Goal: Task Accomplishment & Management: Manage account settings

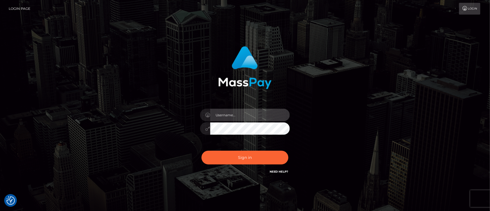
click at [239, 113] on input "text" at bounding box center [250, 115] width 80 height 13
type input "Janet.ACE"
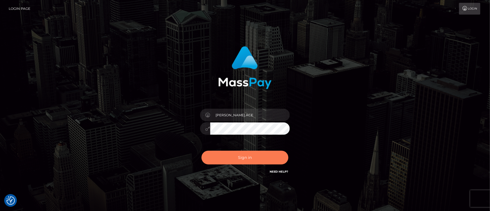
click at [260, 159] on button "Sign in" at bounding box center [244, 158] width 87 height 14
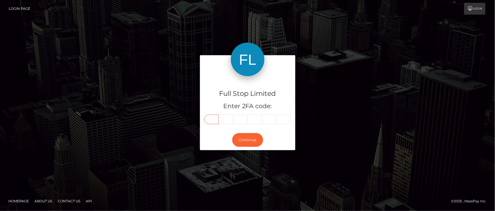
click at [214, 119] on input "text" at bounding box center [211, 120] width 15 height 10
type input "4"
type input "0"
type input "2"
type input "8"
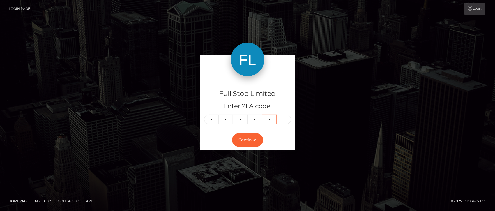
type input "9"
type input "7"
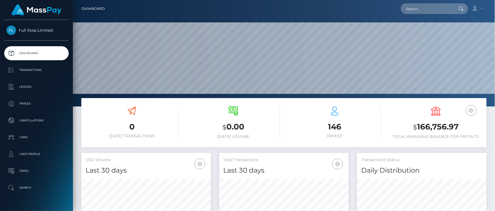
scroll to position [99, 129]
drag, startPoint x: 422, startPoint y: 126, endPoint x: 459, endPoint y: 125, distance: 37.0
click at [459, 125] on h3 "$ 166,756.97" at bounding box center [435, 126] width 93 height 11
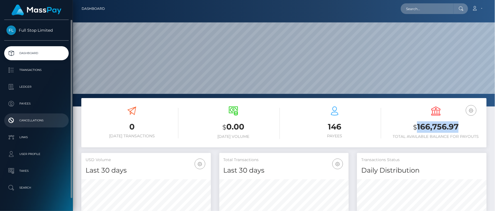
copy h3 "166,756.97"
